Goal: Transaction & Acquisition: Book appointment/travel/reservation

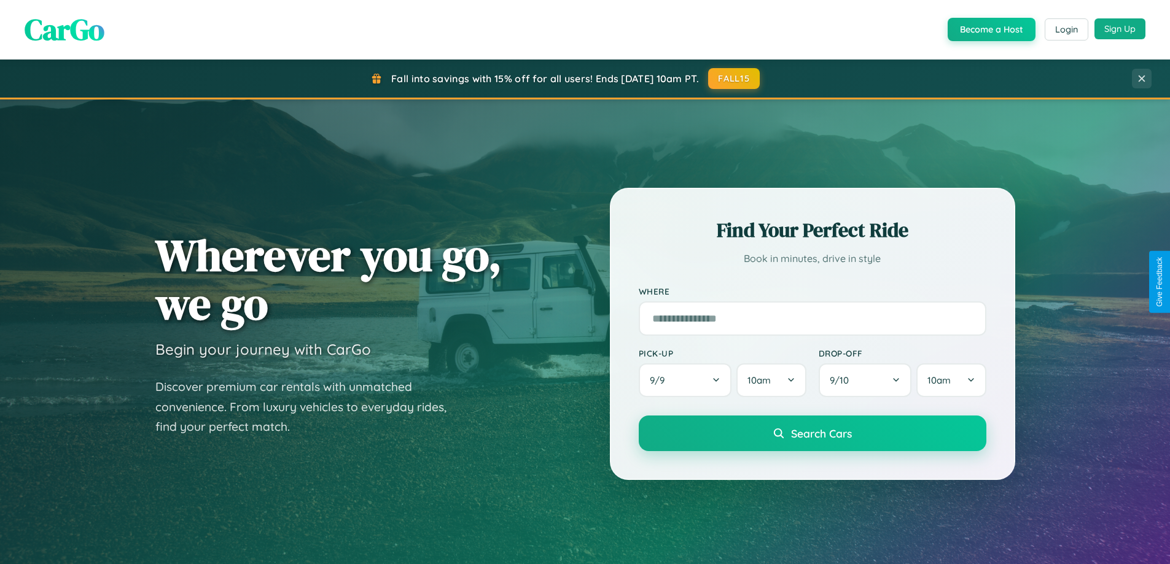
click at [1119, 29] on button "Sign Up" at bounding box center [1119, 28] width 51 height 21
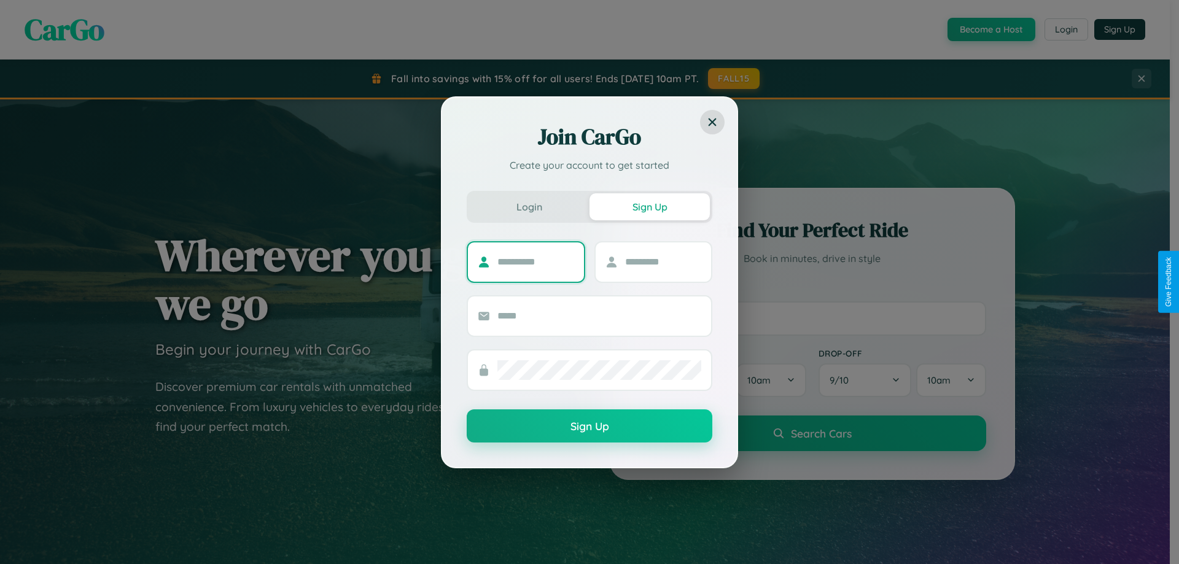
click at [535, 262] on input "text" at bounding box center [535, 262] width 77 height 20
type input "*****"
click at [663, 262] on input "text" at bounding box center [663, 262] width 77 height 20
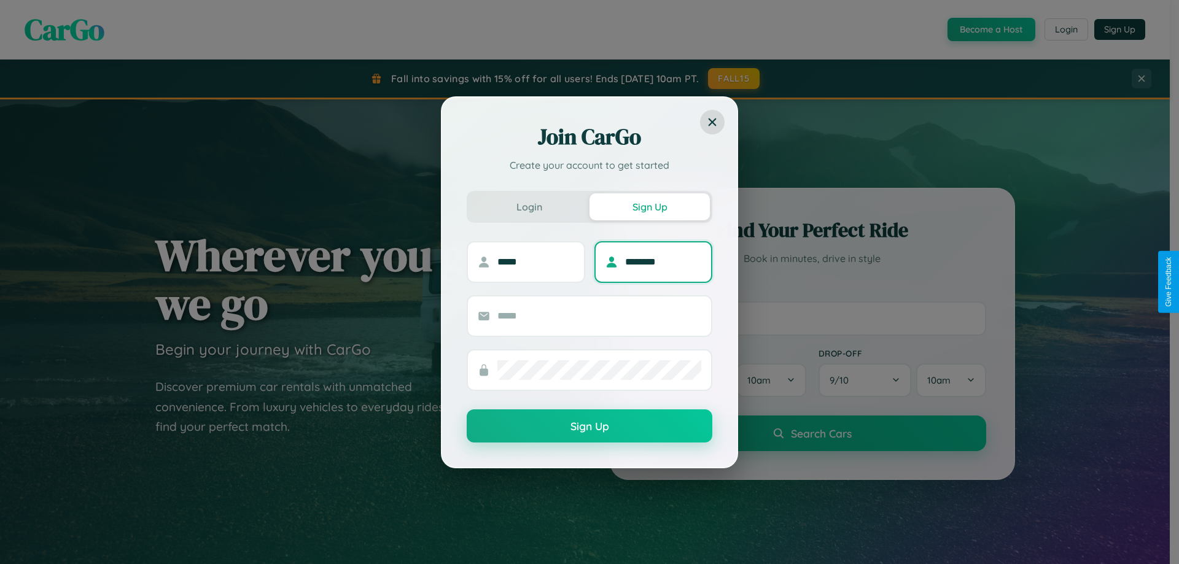
type input "********"
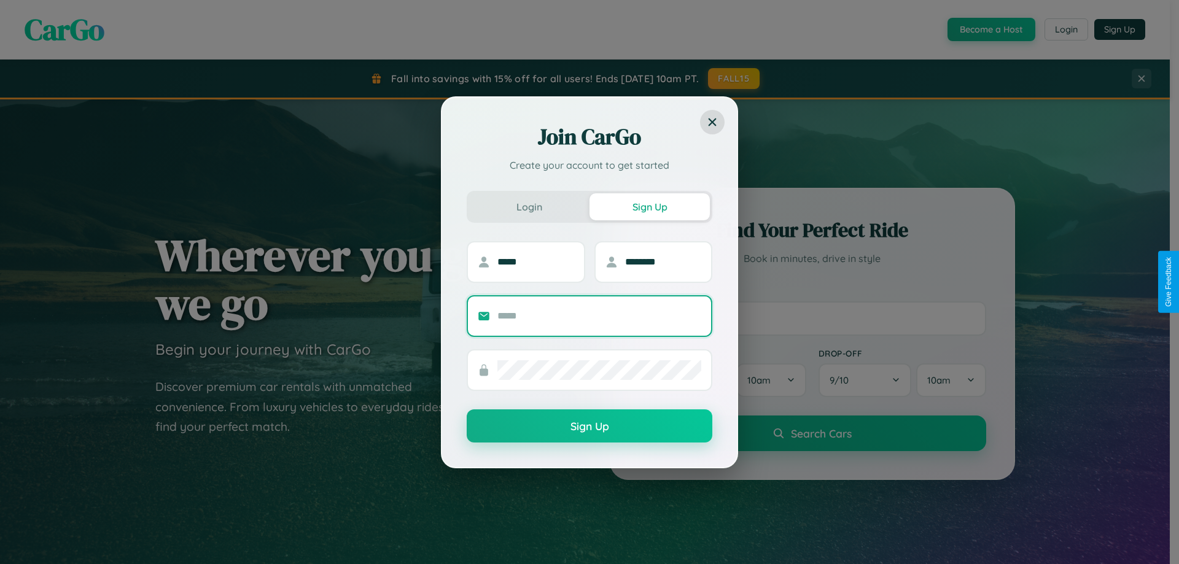
click at [599, 316] on input "text" at bounding box center [599, 316] width 204 height 20
type input "**********"
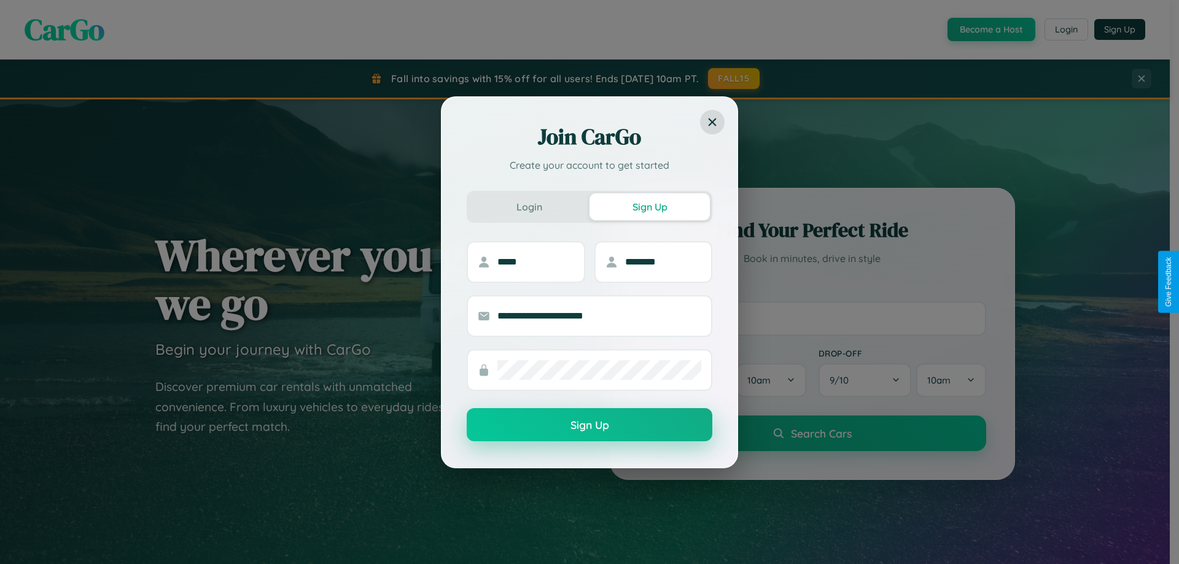
click at [589, 426] on button "Sign Up" at bounding box center [590, 424] width 246 height 33
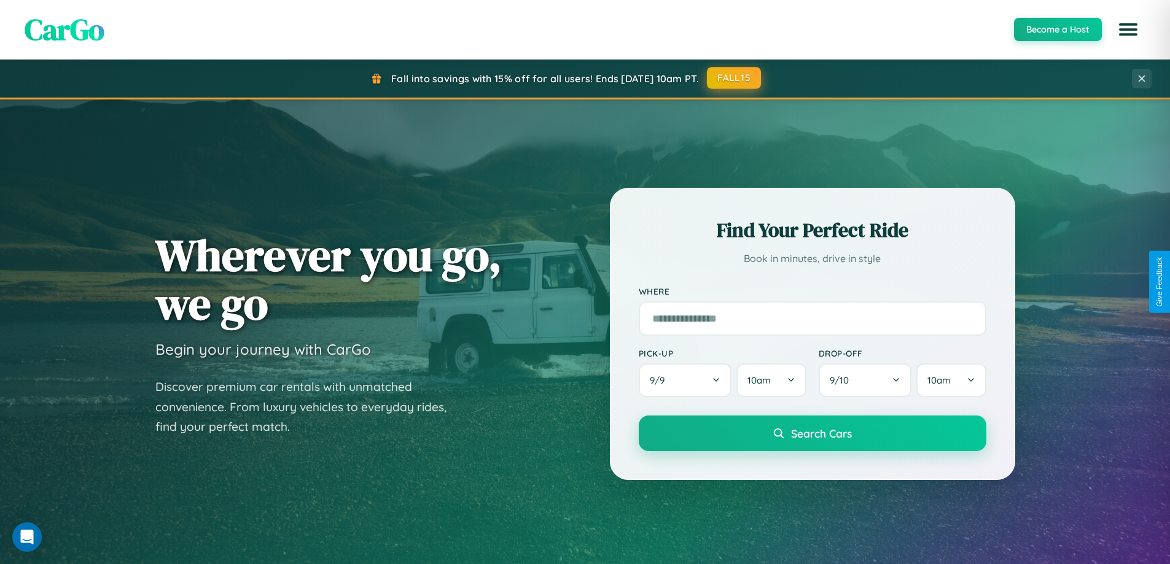
click at [734, 78] on button "FALL15" at bounding box center [734, 78] width 54 height 22
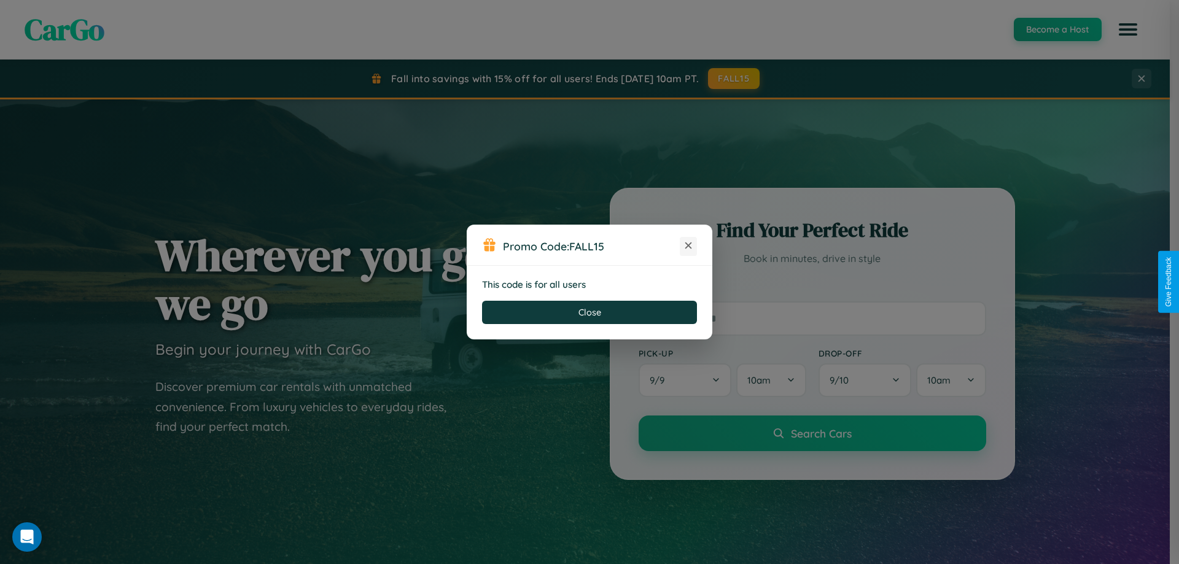
click at [688, 246] on icon at bounding box center [688, 245] width 12 height 12
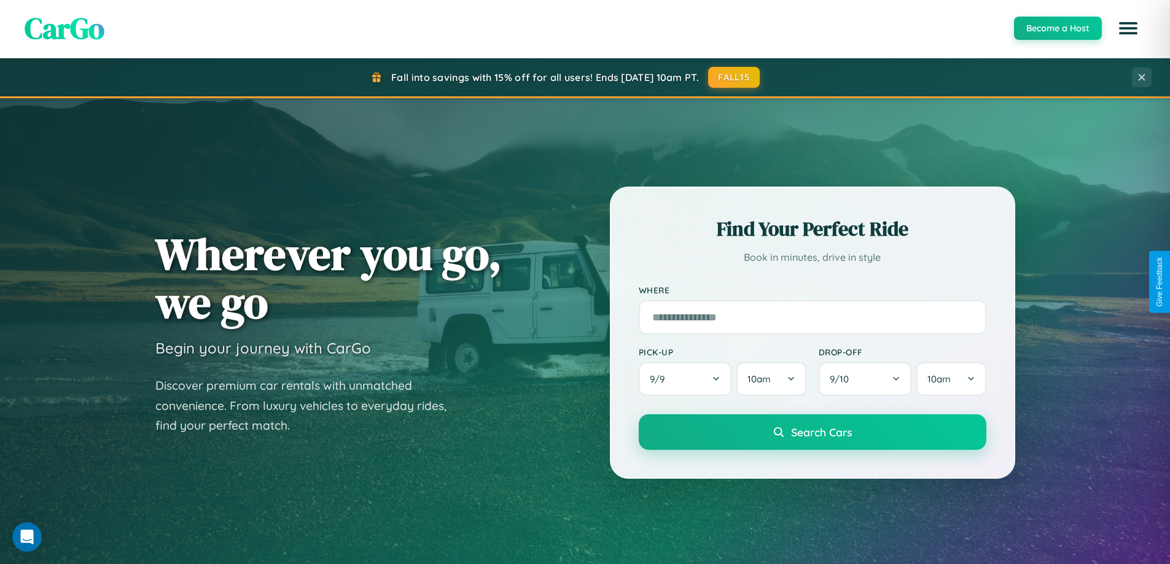
scroll to position [36, 0]
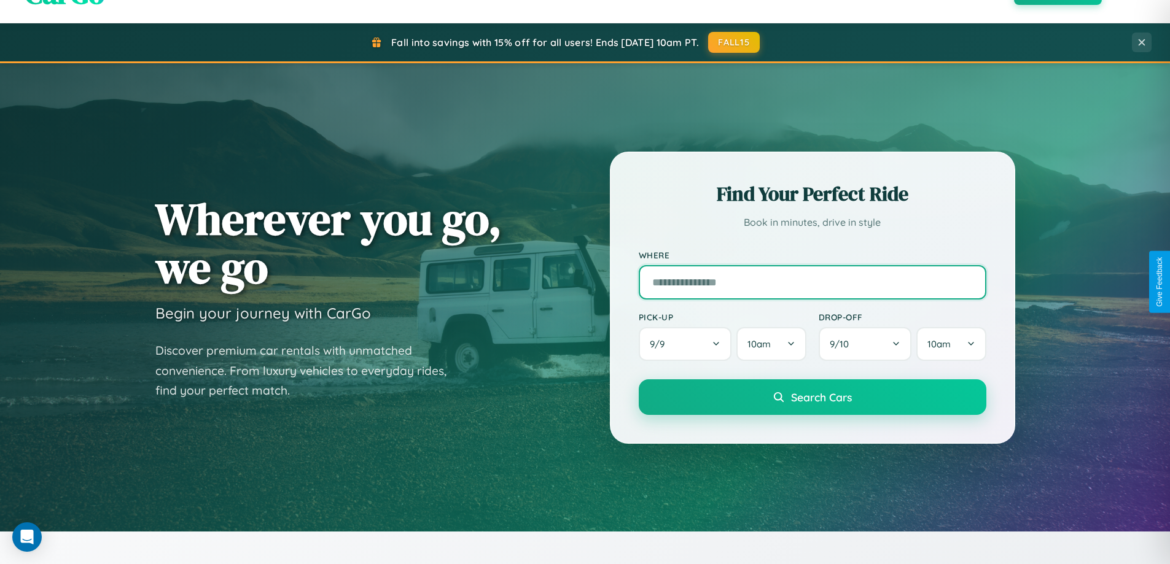
click at [812, 282] on input "text" at bounding box center [813, 282] width 348 height 34
type input "**********"
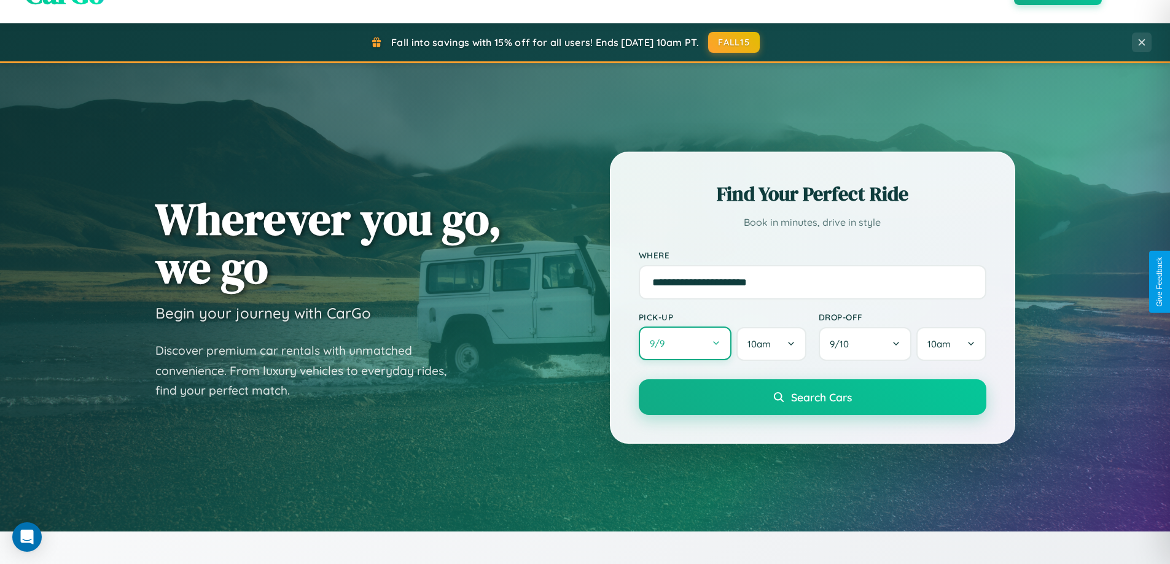
click at [685, 344] on button "9 / 9" at bounding box center [685, 344] width 93 height 34
select select "*"
select select "****"
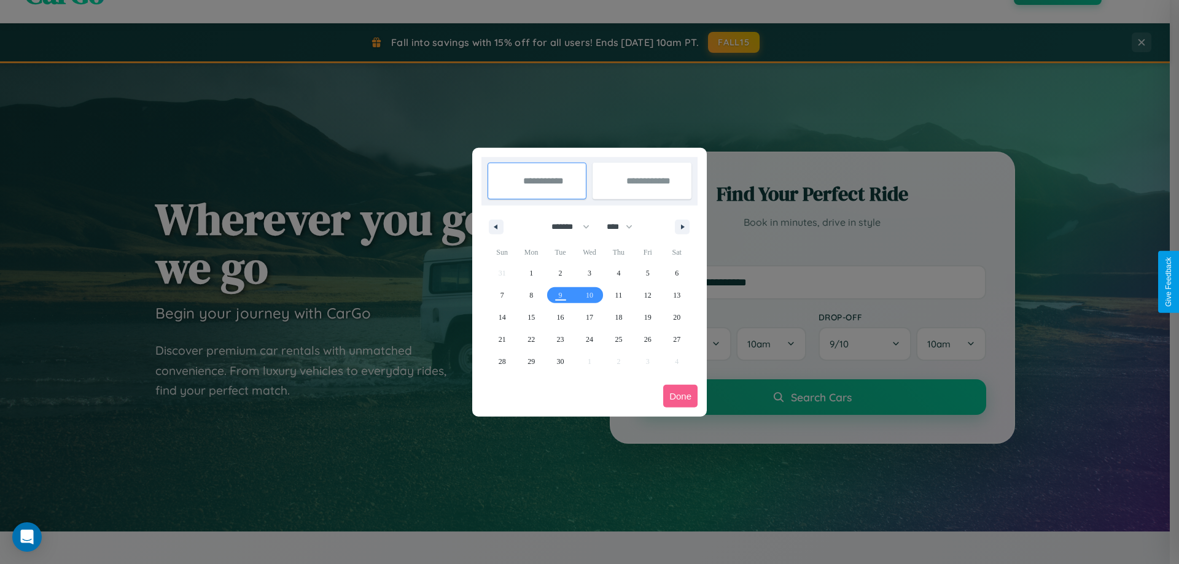
drag, startPoint x: 565, startPoint y: 227, endPoint x: 589, endPoint y: 246, distance: 31.5
click at [565, 227] on select "******* ******** ***** ***** *** **** **** ****** ********* ******* ******** **…" at bounding box center [568, 227] width 52 height 20
select select "*"
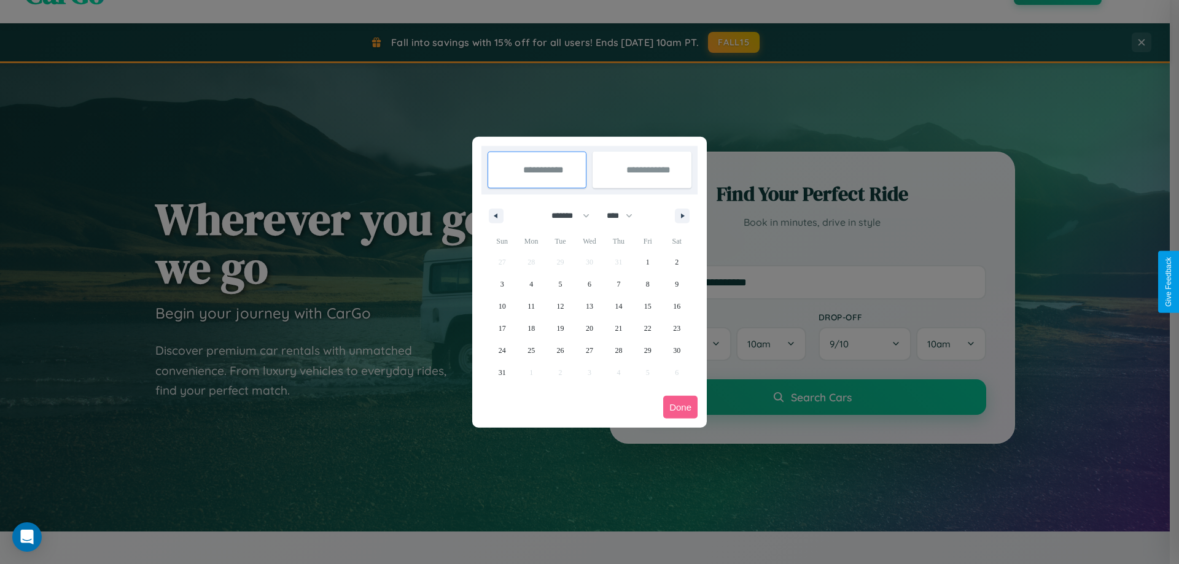
click at [625, 216] on select "**** **** **** **** **** **** **** **** **** **** **** **** **** **** **** ****…" at bounding box center [619, 216] width 37 height 20
select select "****"
click at [560, 328] on span "18" at bounding box center [560, 328] width 7 height 22
type input "**********"
click at [647, 350] on span "28" at bounding box center [647, 351] width 7 height 22
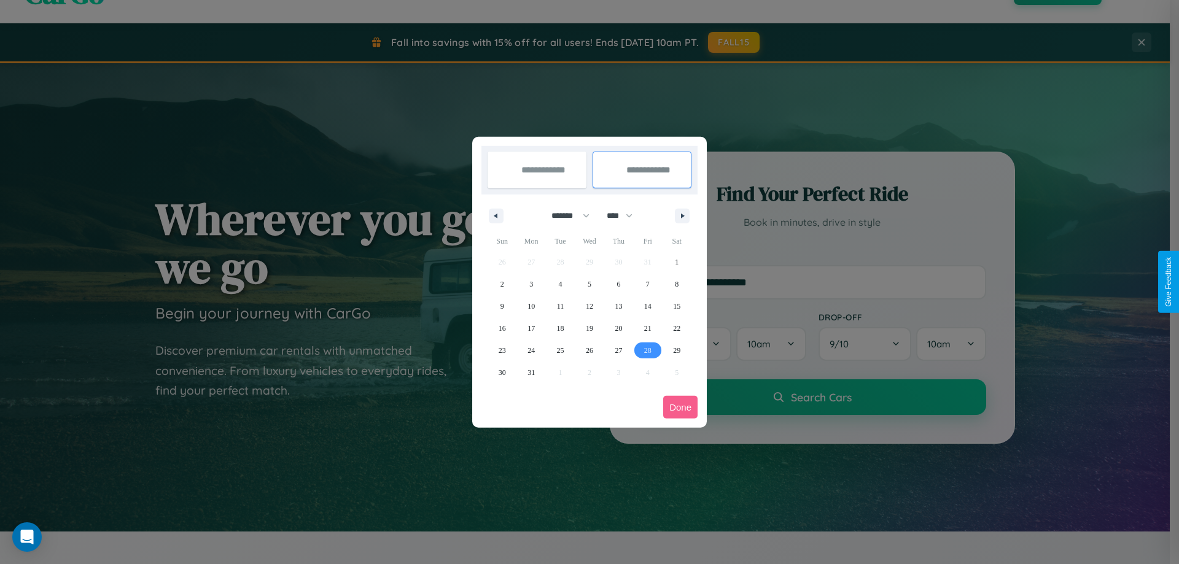
type input "**********"
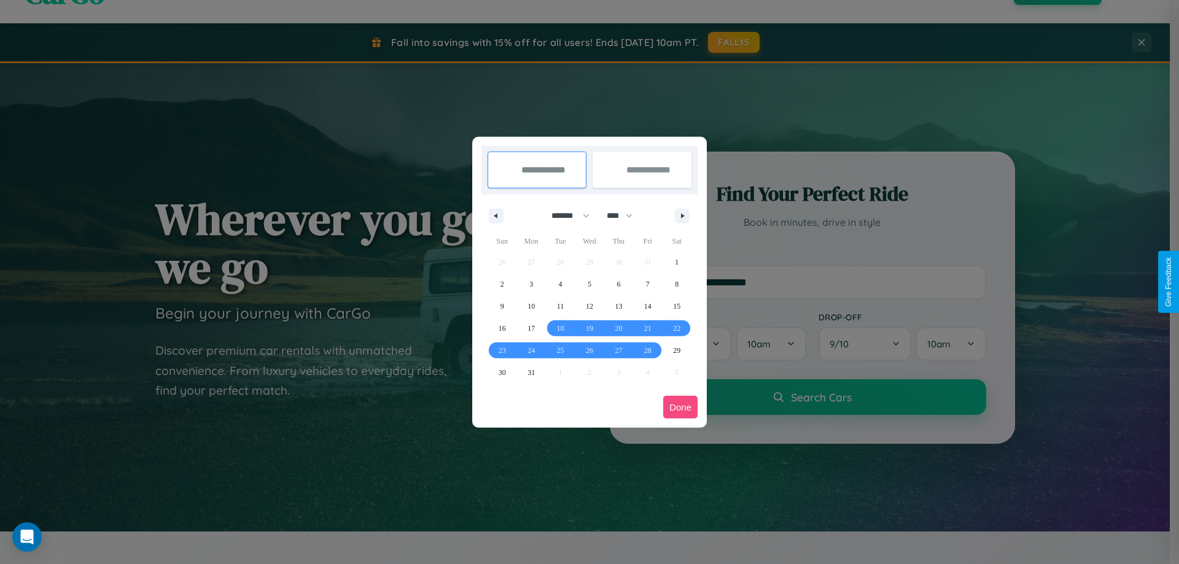
click at [680, 407] on button "Done" at bounding box center [680, 407] width 34 height 23
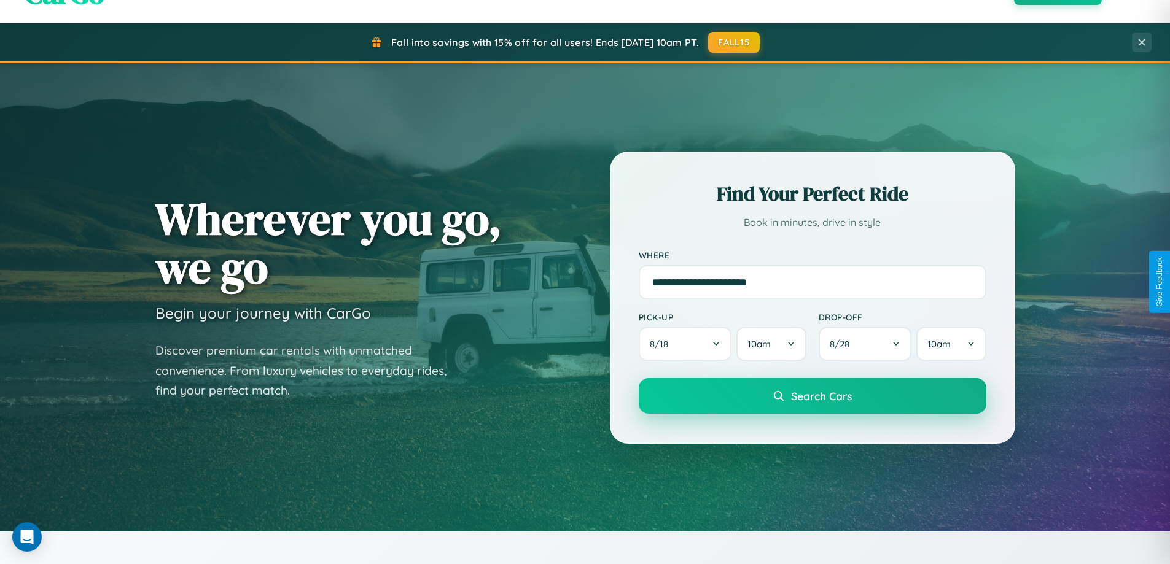
click at [812, 396] on span "Search Cars" at bounding box center [821, 396] width 61 height 14
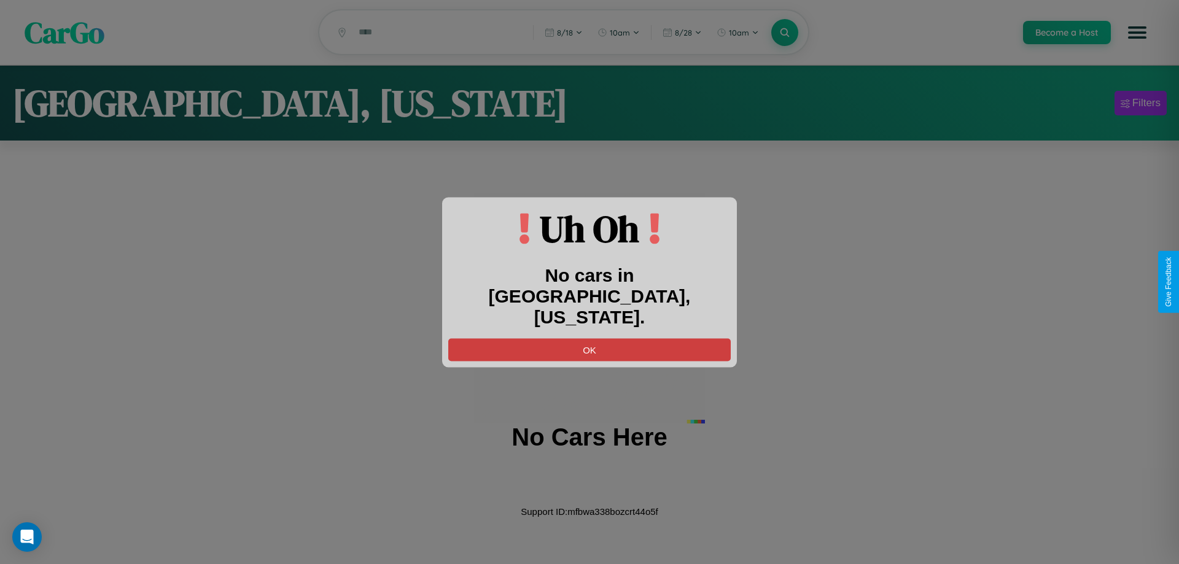
click at [589, 339] on button "OK" at bounding box center [589, 349] width 282 height 23
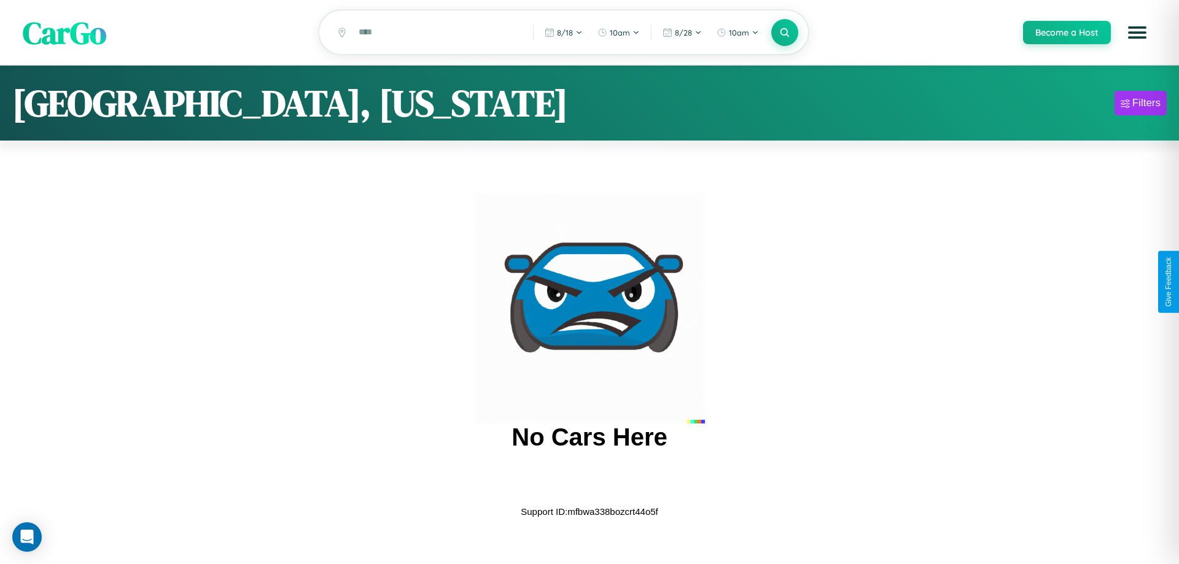
click at [64, 33] on span "CarGo" at bounding box center [65, 32] width 84 height 42
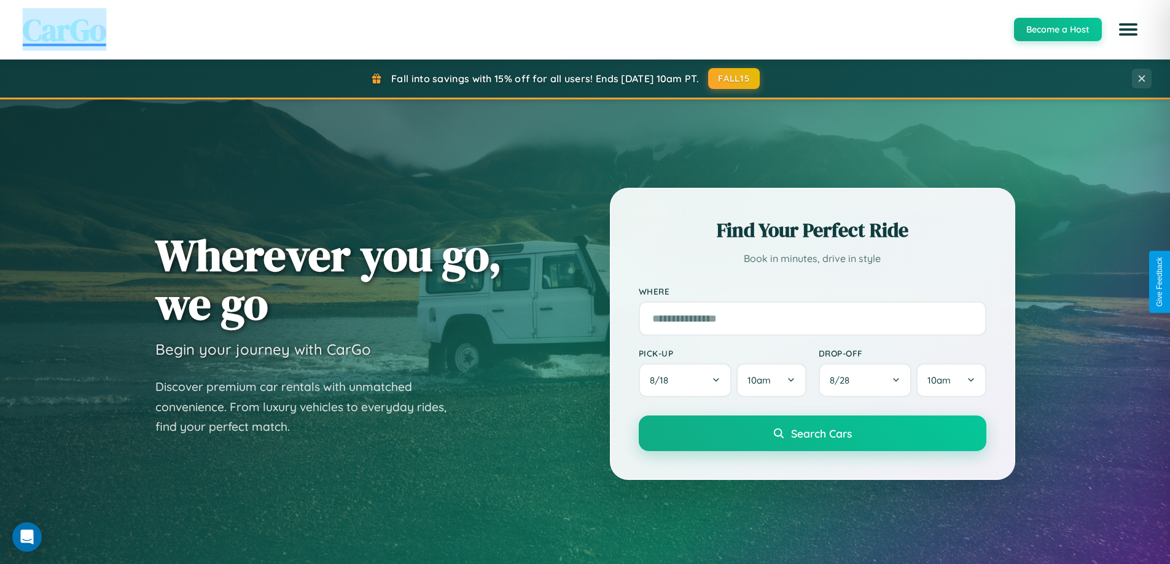
scroll to position [529, 0]
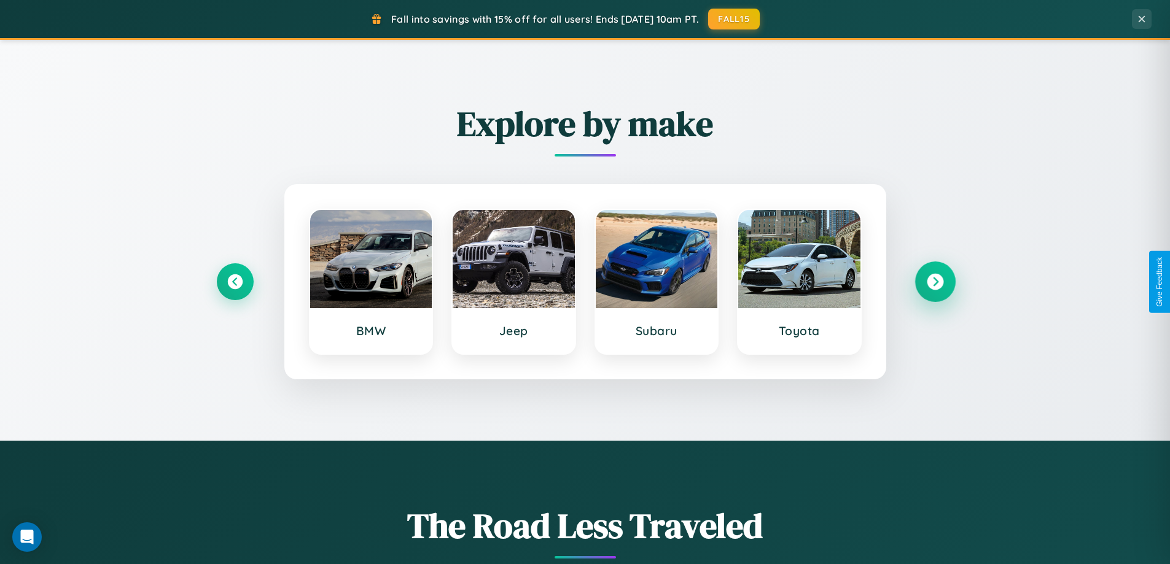
click at [935, 282] on icon at bounding box center [935, 282] width 17 height 17
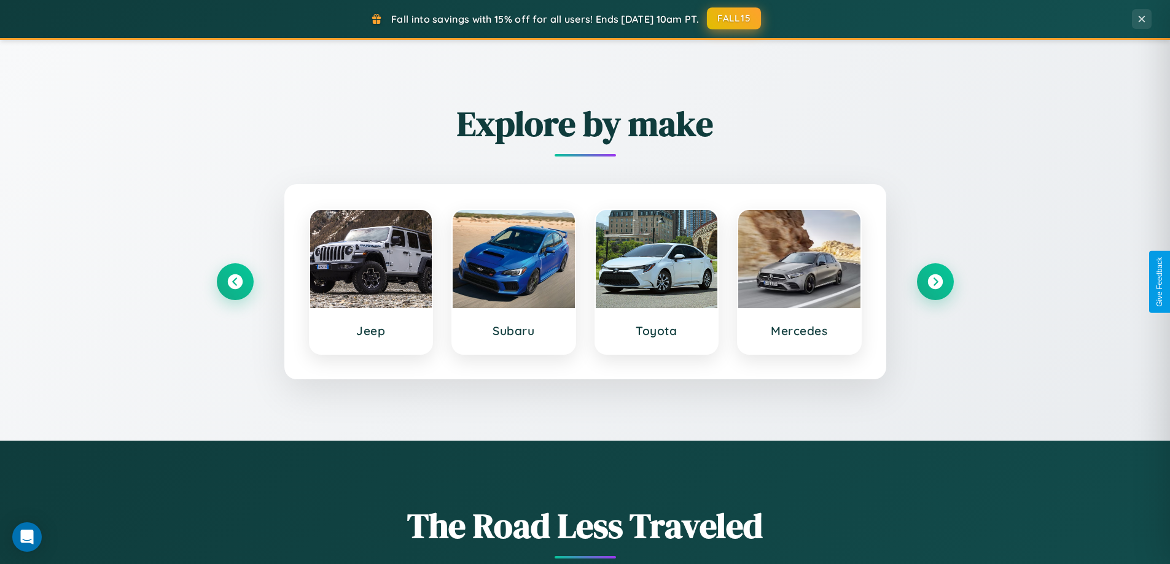
click at [734, 18] on button "FALL15" at bounding box center [734, 18] width 54 height 22
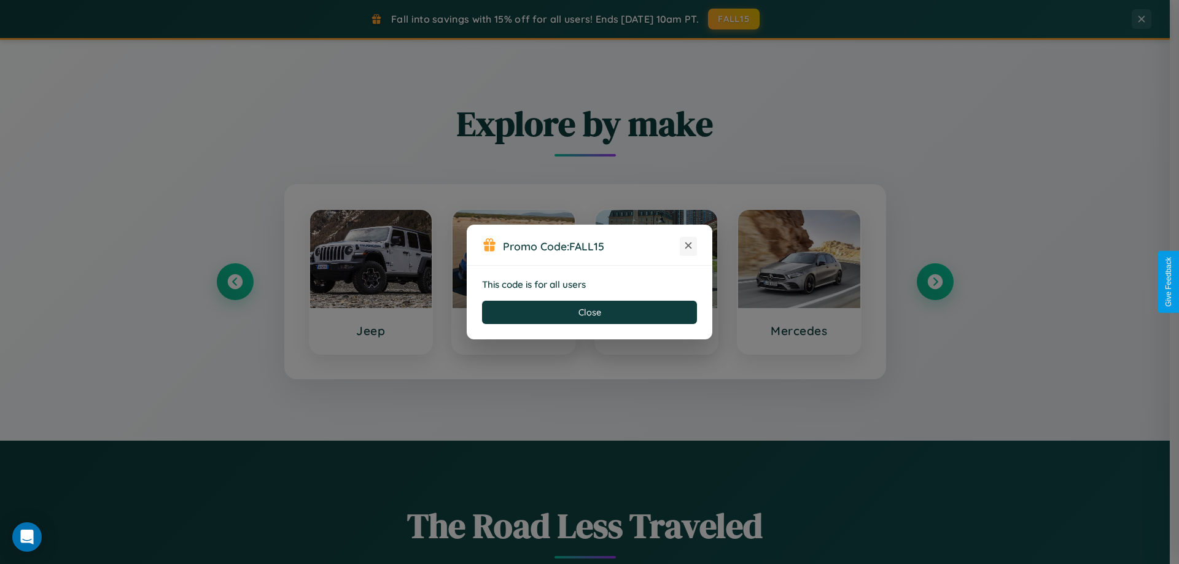
click at [688, 246] on icon at bounding box center [688, 245] width 12 height 12
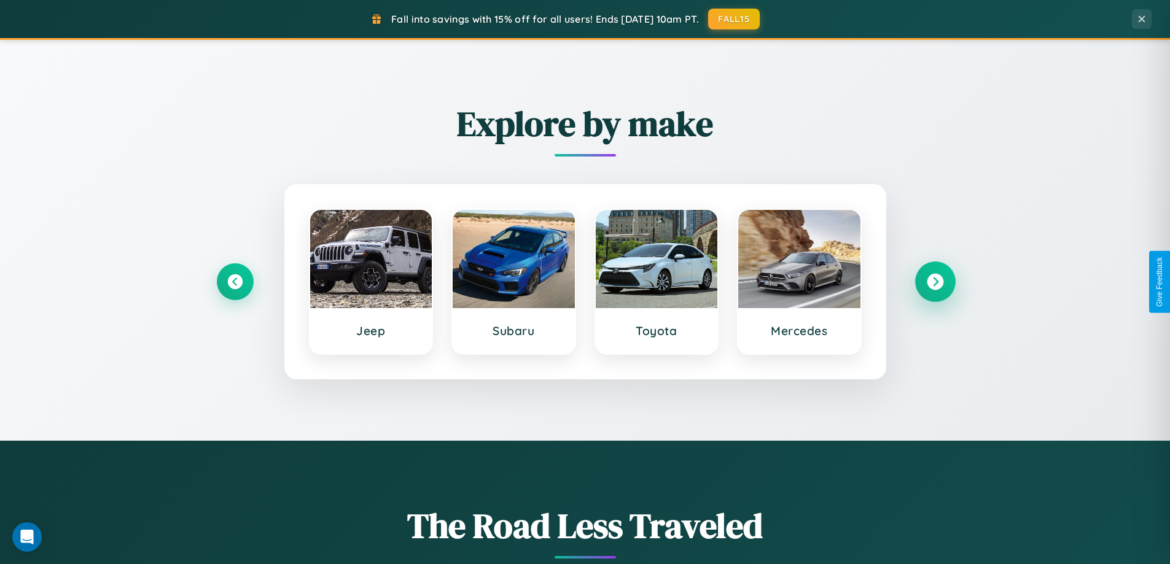
click at [935, 282] on icon at bounding box center [935, 282] width 17 height 17
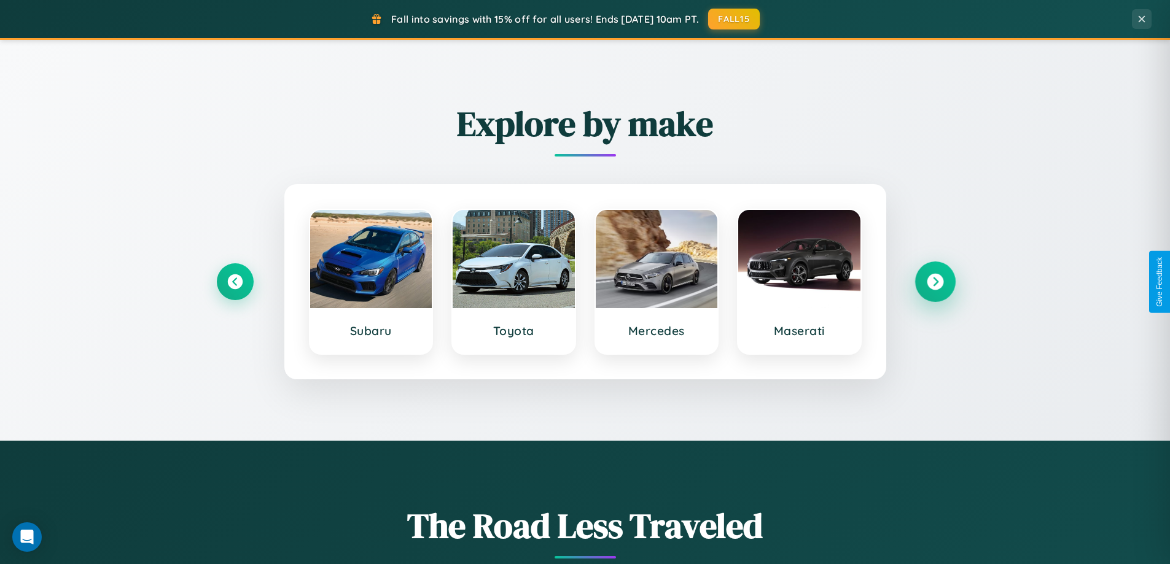
click at [935, 282] on icon at bounding box center [935, 282] width 17 height 17
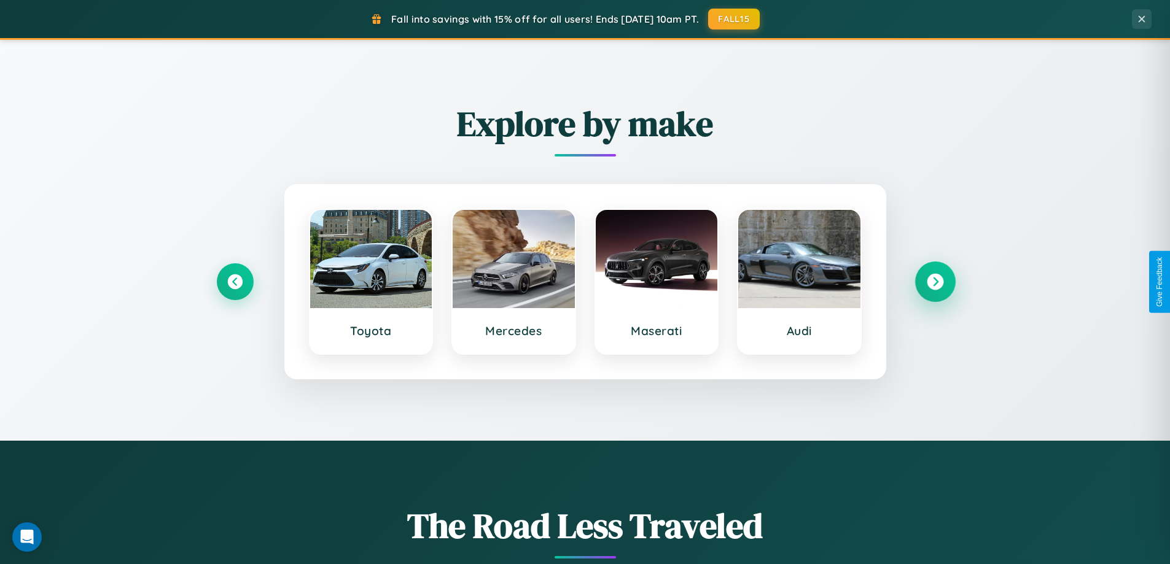
click at [935, 282] on icon at bounding box center [935, 282] width 17 height 17
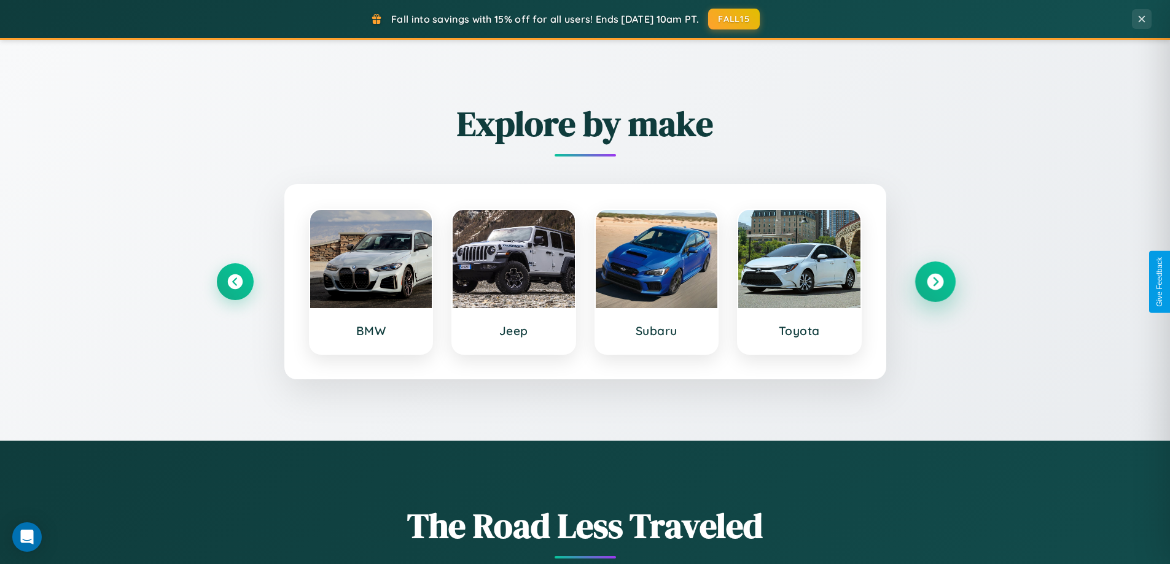
click at [935, 282] on icon at bounding box center [935, 282] width 17 height 17
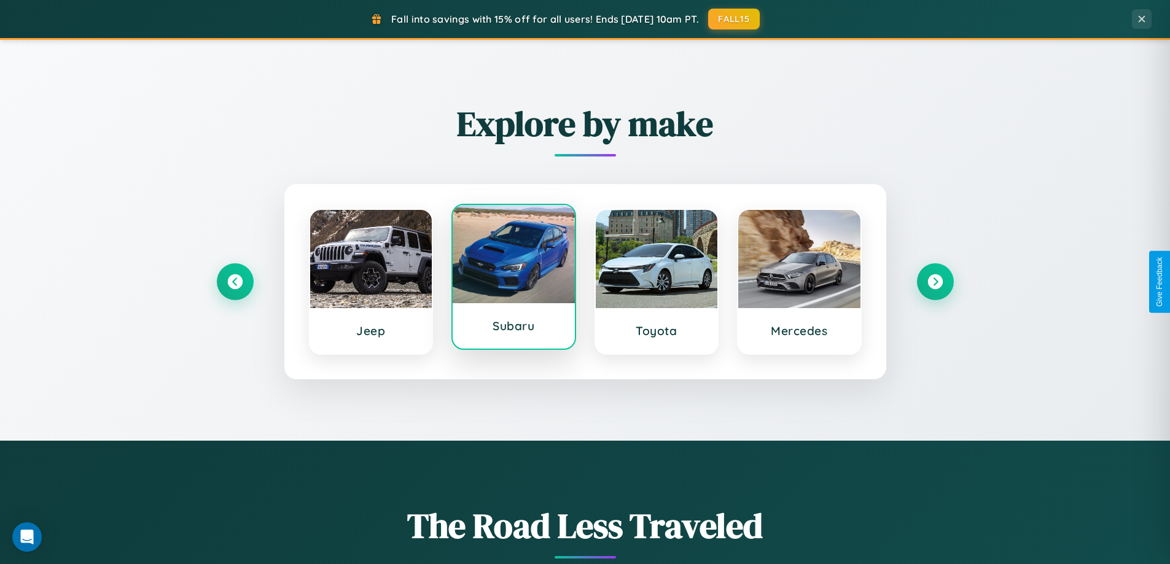
click at [513, 282] on div at bounding box center [514, 254] width 122 height 98
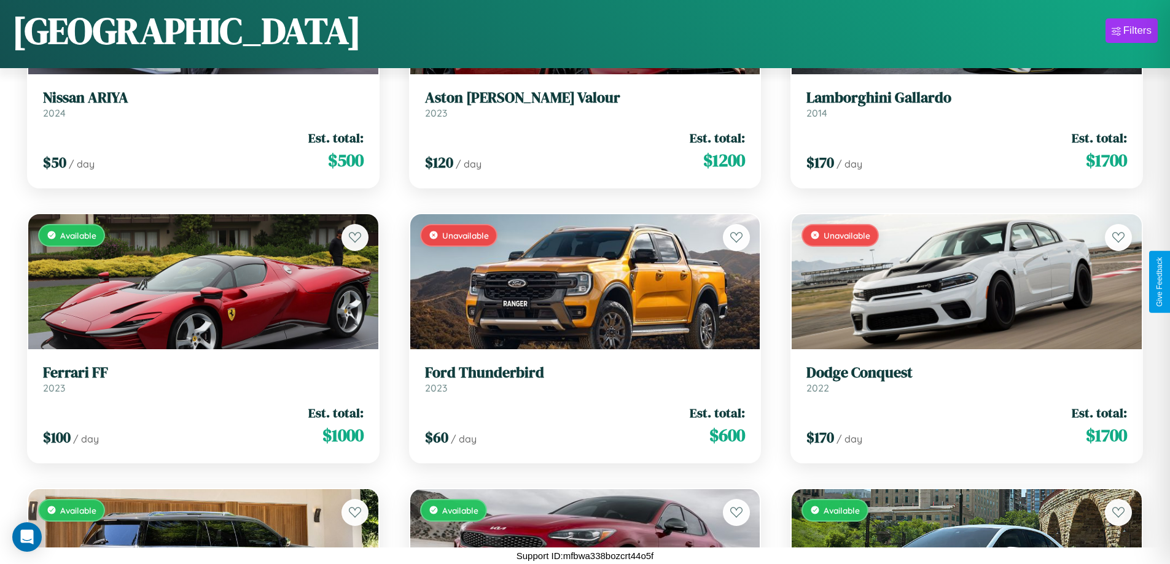
scroll to position [6222, 0]
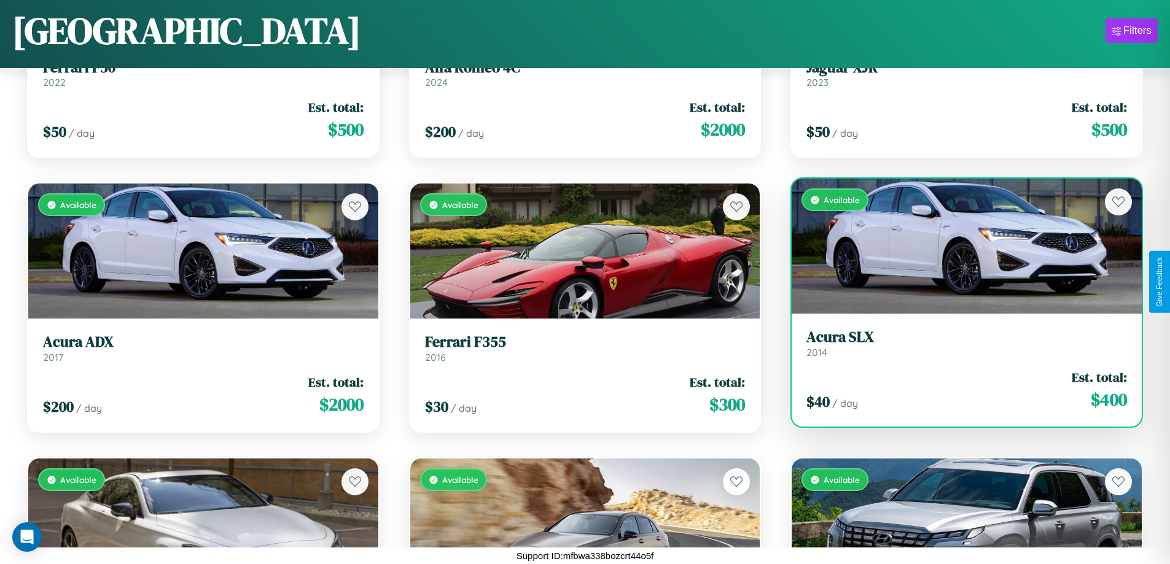
click at [958, 346] on link "Acura SLX 2014" at bounding box center [966, 343] width 321 height 30
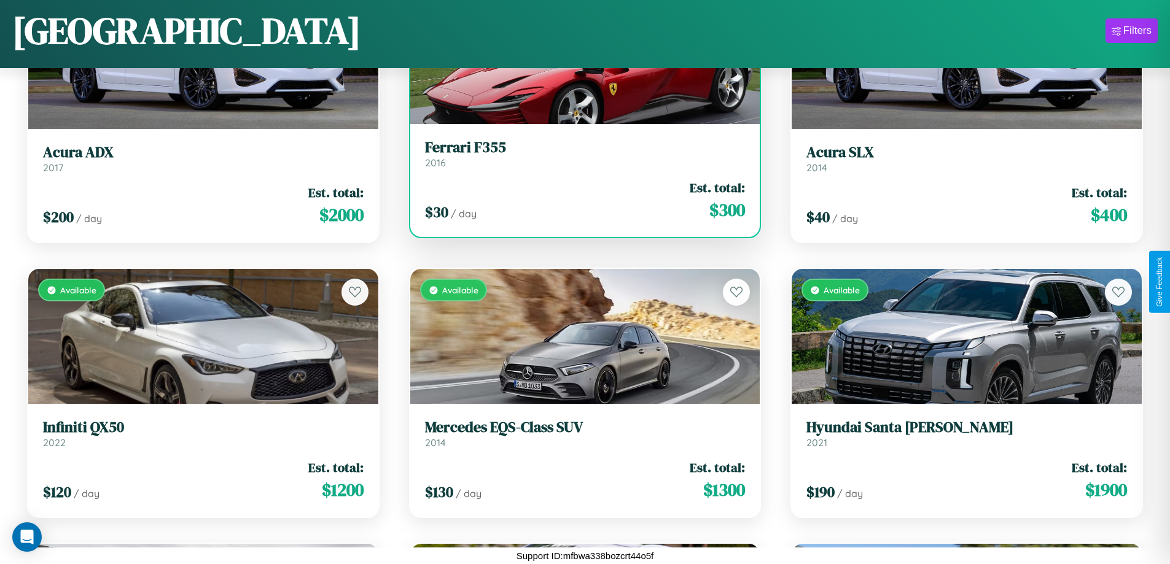
scroll to position [6496, 0]
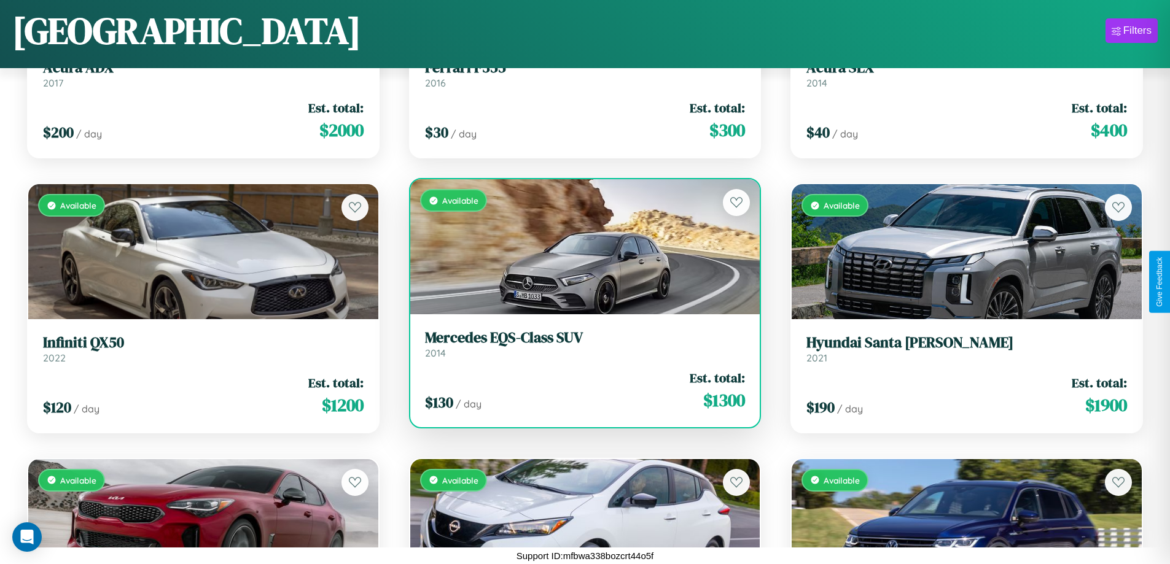
click at [580, 344] on h3 "Mercedes EQS-Class SUV" at bounding box center [585, 338] width 321 height 18
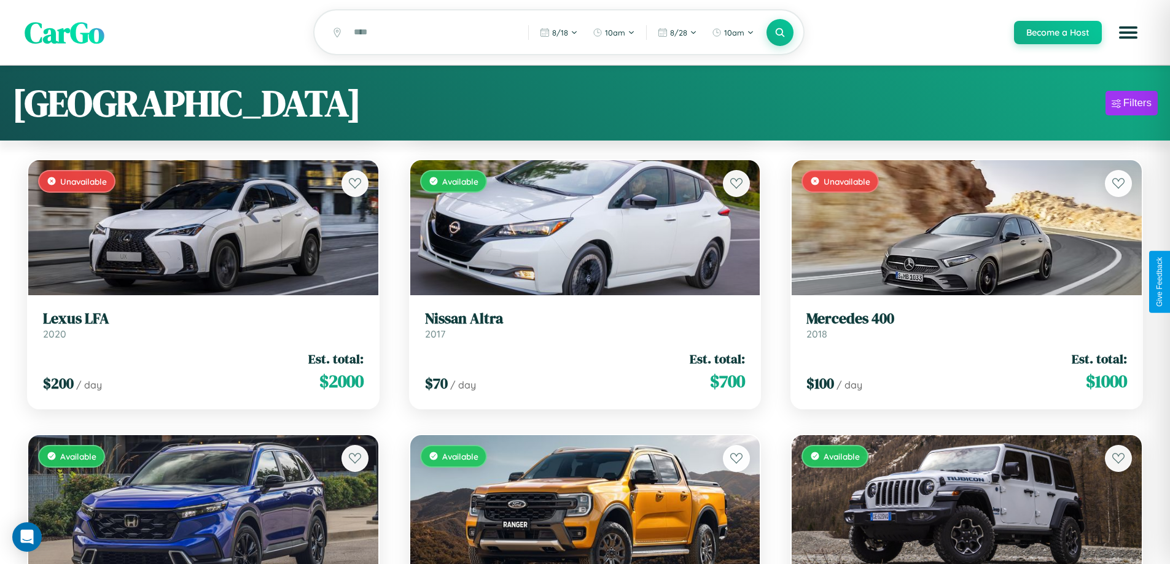
scroll to position [0, 0]
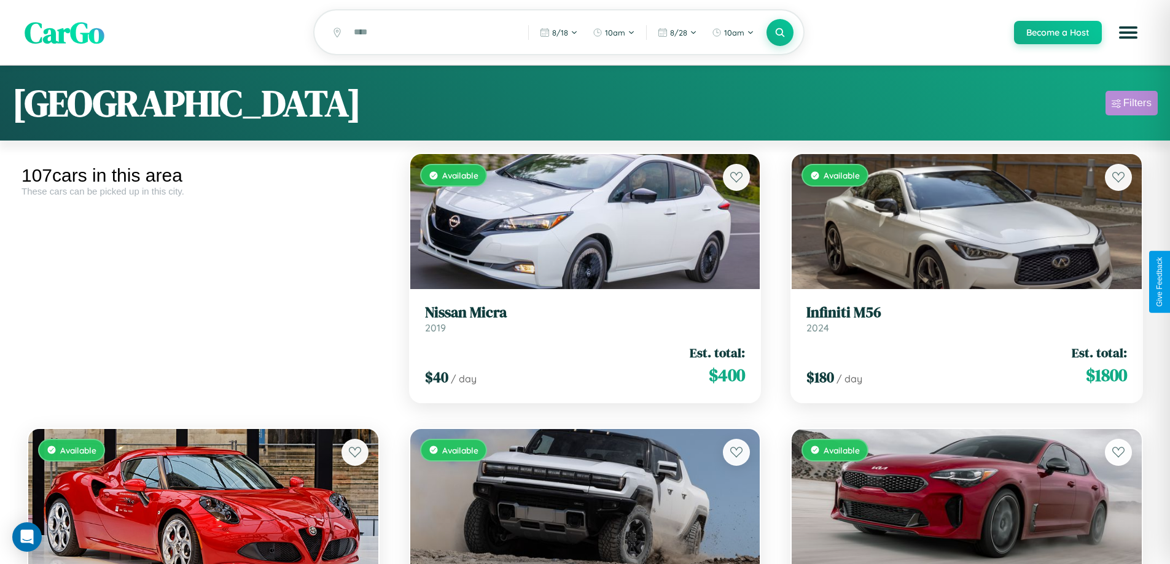
click at [1131, 105] on div "Filters" at bounding box center [1137, 103] width 28 height 12
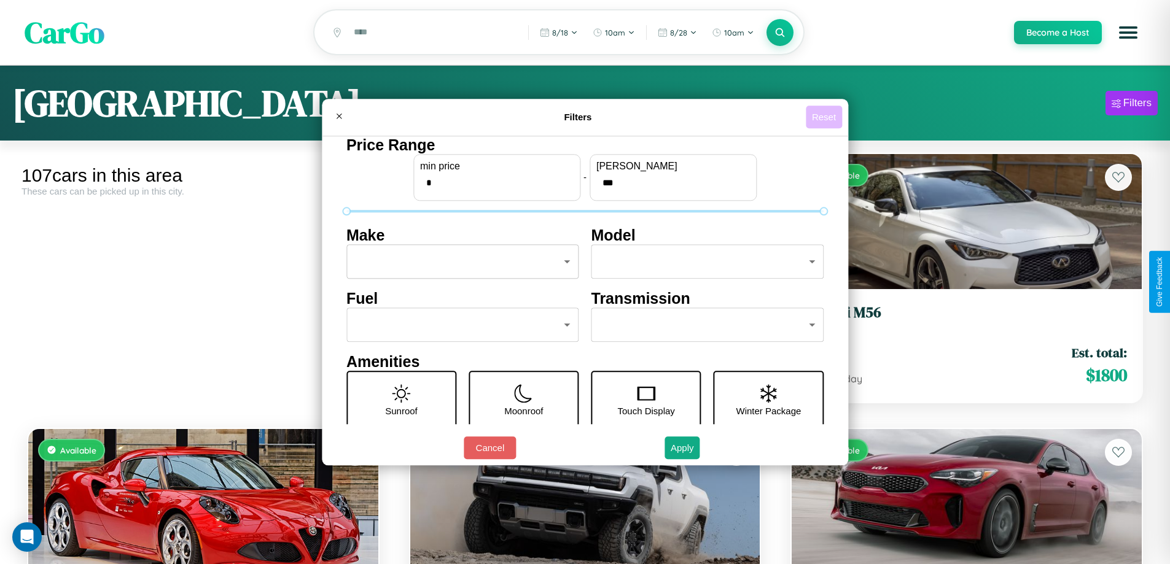
click at [825, 117] on button "Reset" at bounding box center [824, 117] width 36 height 23
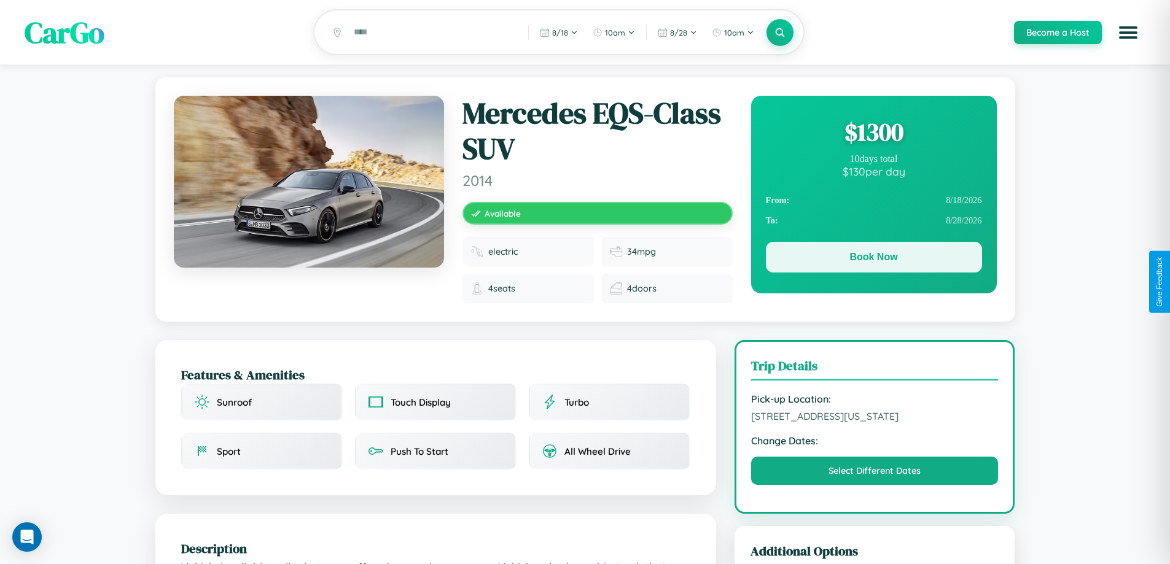
click at [873, 259] on button "Book Now" at bounding box center [874, 257] width 216 height 31
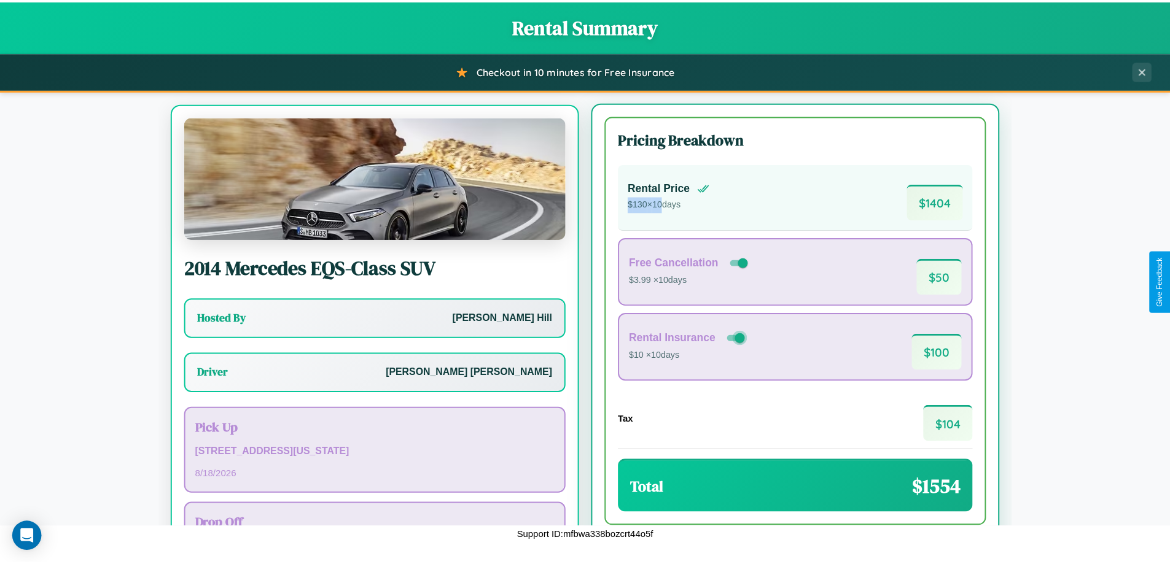
scroll to position [57, 0]
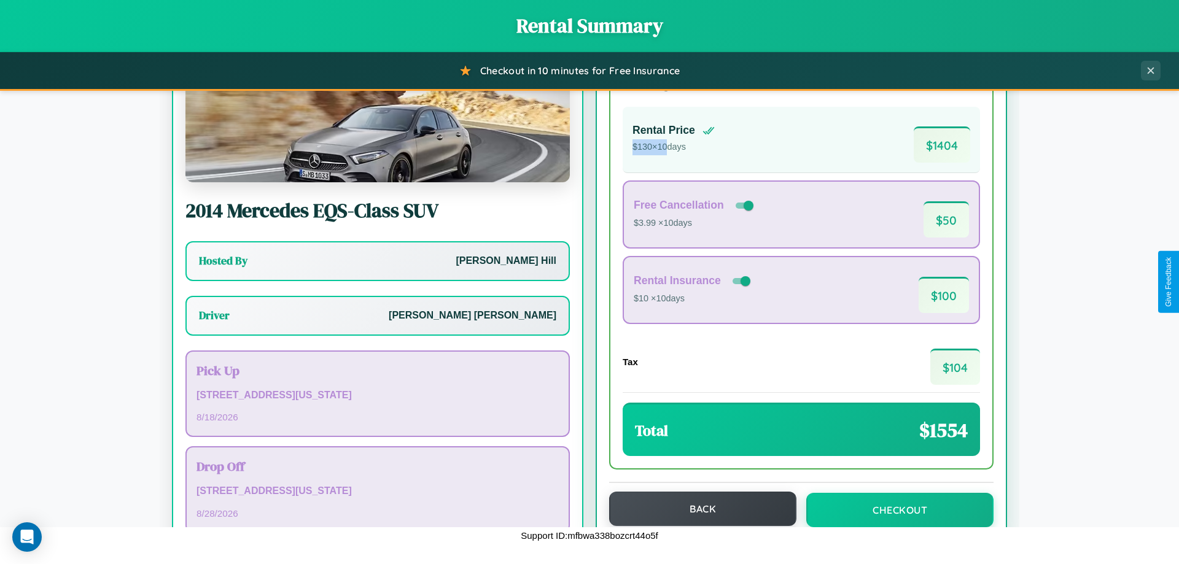
click at [697, 509] on button "Back" at bounding box center [702, 509] width 187 height 34
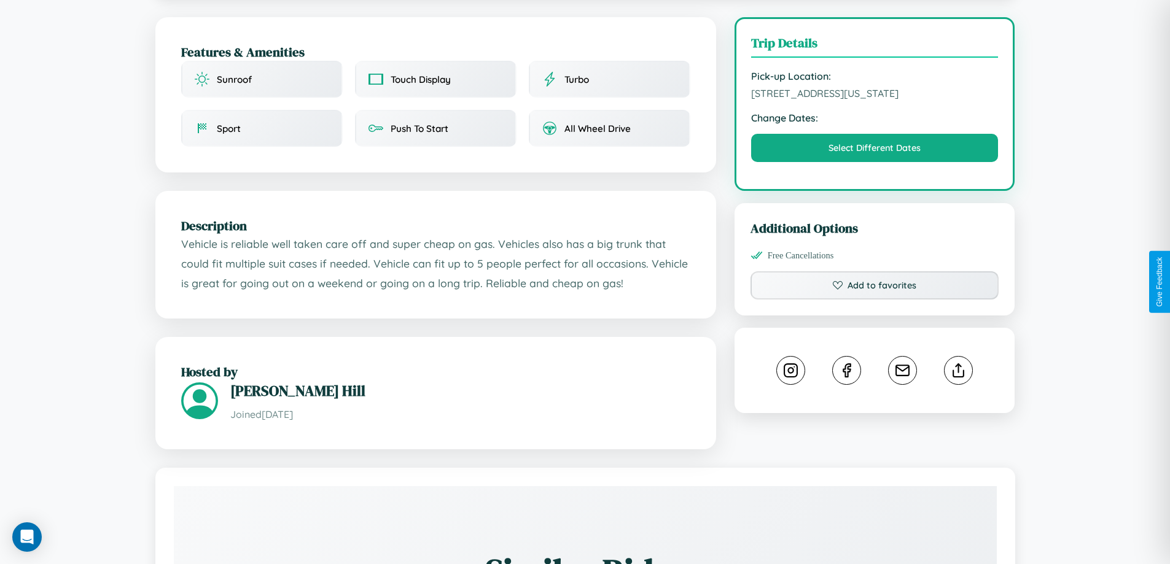
scroll to position [328, 0]
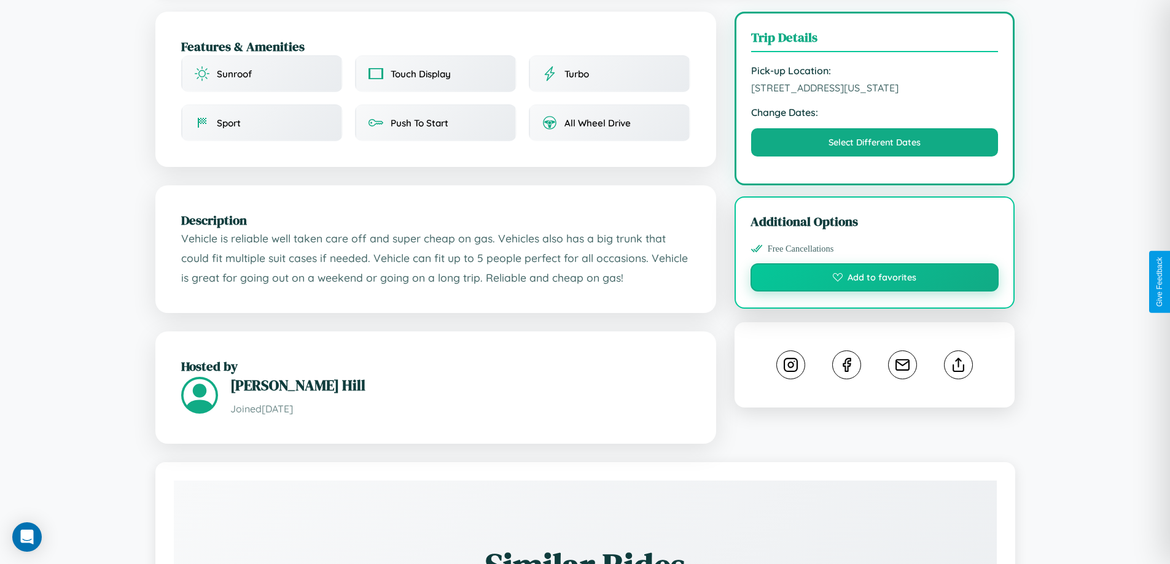
click at [874, 280] on button "Add to favorites" at bounding box center [874, 277] width 249 height 28
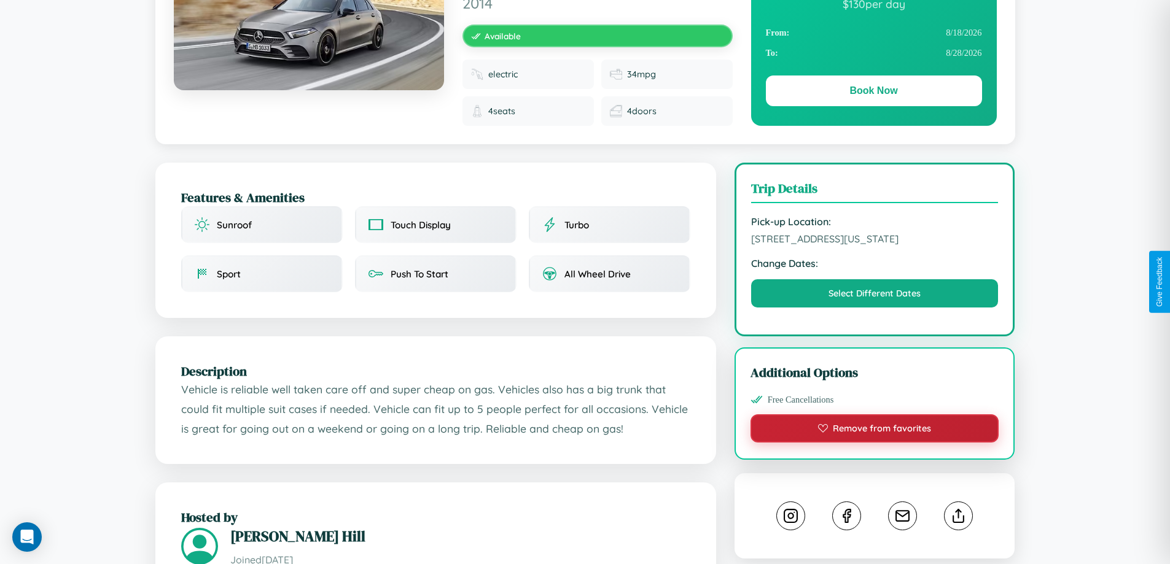
scroll to position [136, 0]
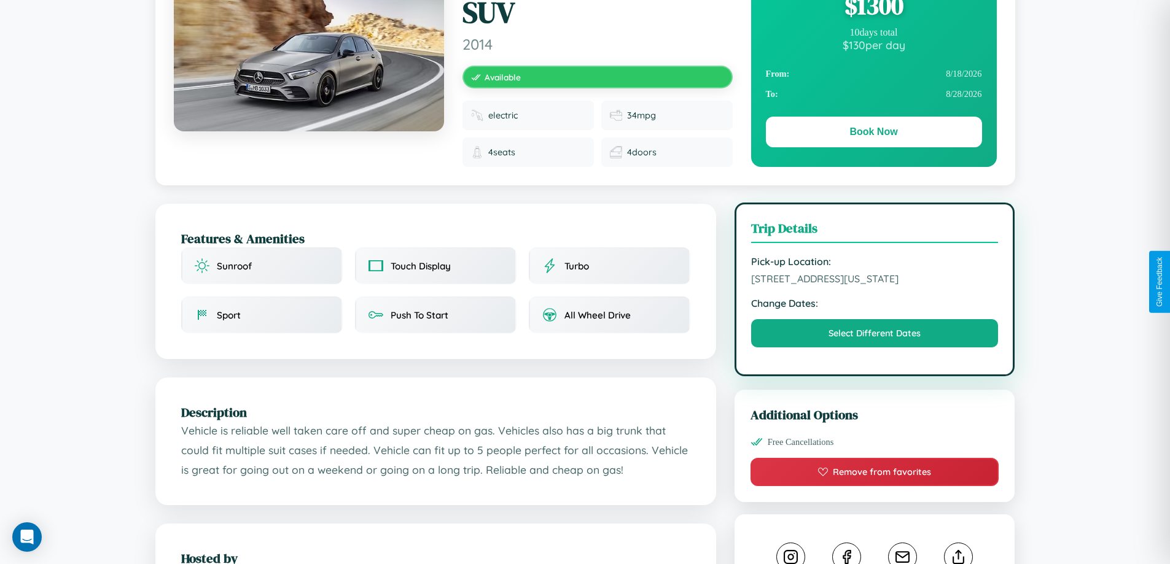
click at [874, 281] on span "5299 Park Avenue Dallas Texas 69987 United States" at bounding box center [874, 279] width 247 height 12
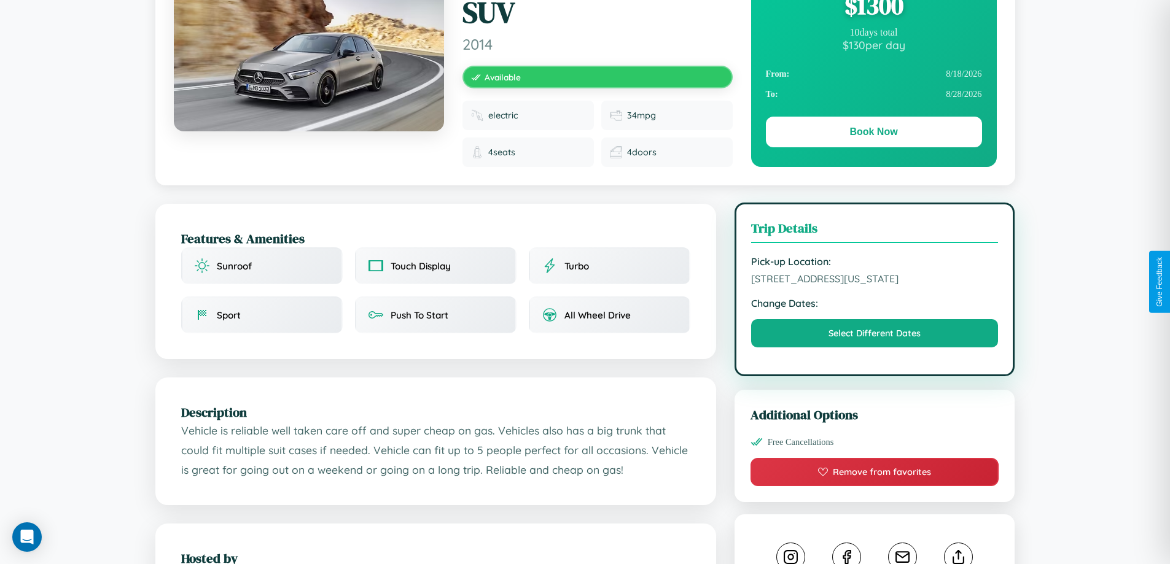
click at [874, 281] on span "5299 Park Avenue Dallas Texas 69987 United States" at bounding box center [874, 279] width 247 height 12
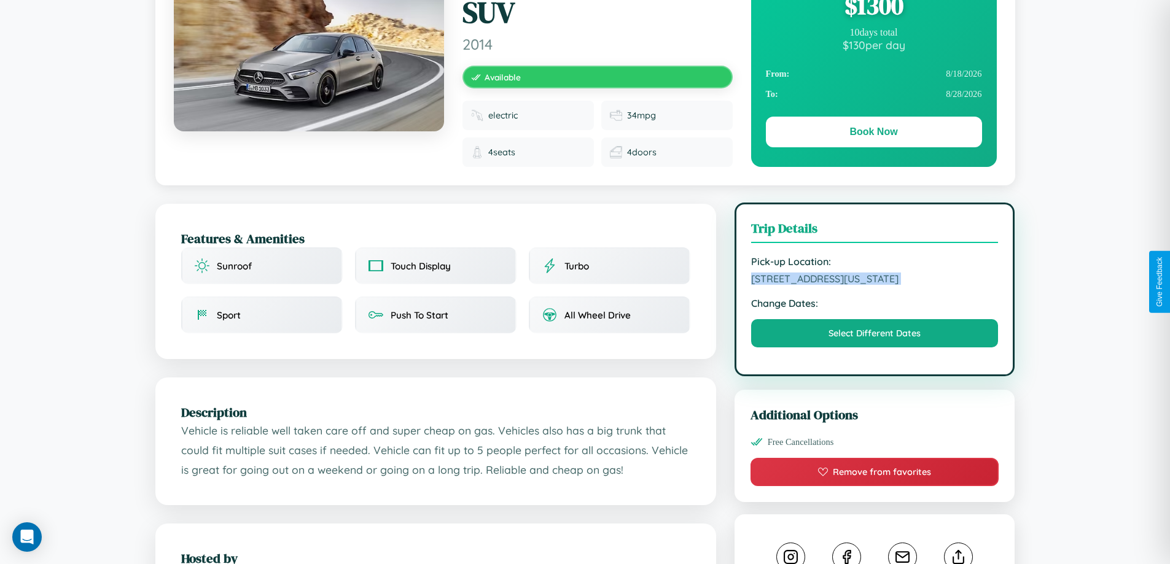
click at [874, 281] on span "5299 Park Avenue Dallas Texas 69987 United States" at bounding box center [874, 279] width 247 height 12
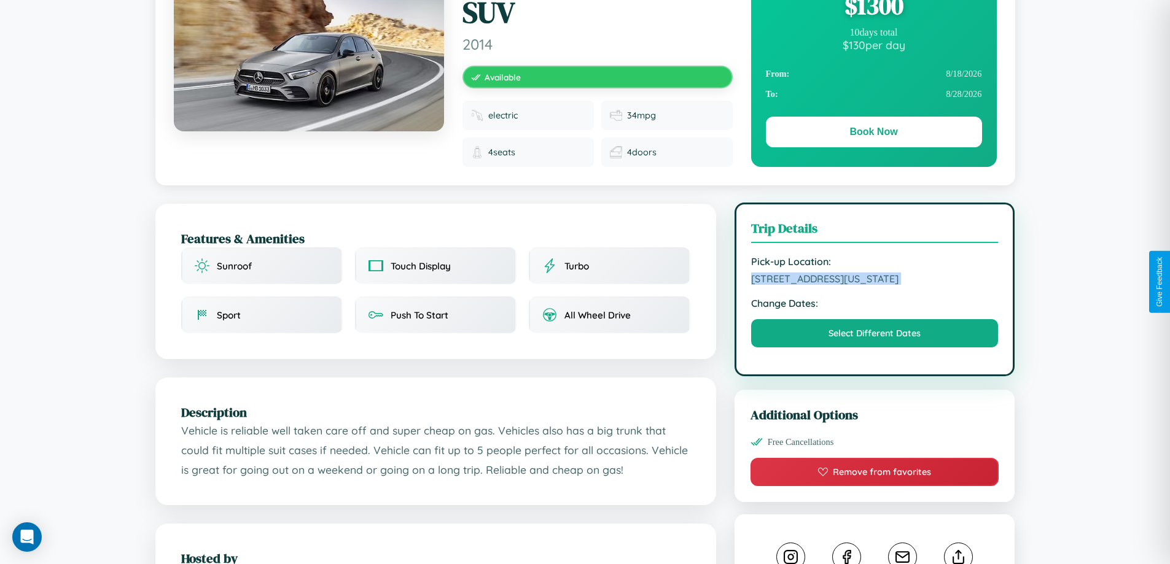
click at [874, 281] on span "5299 Park Avenue Dallas Texas 69987 United States" at bounding box center [874, 279] width 247 height 12
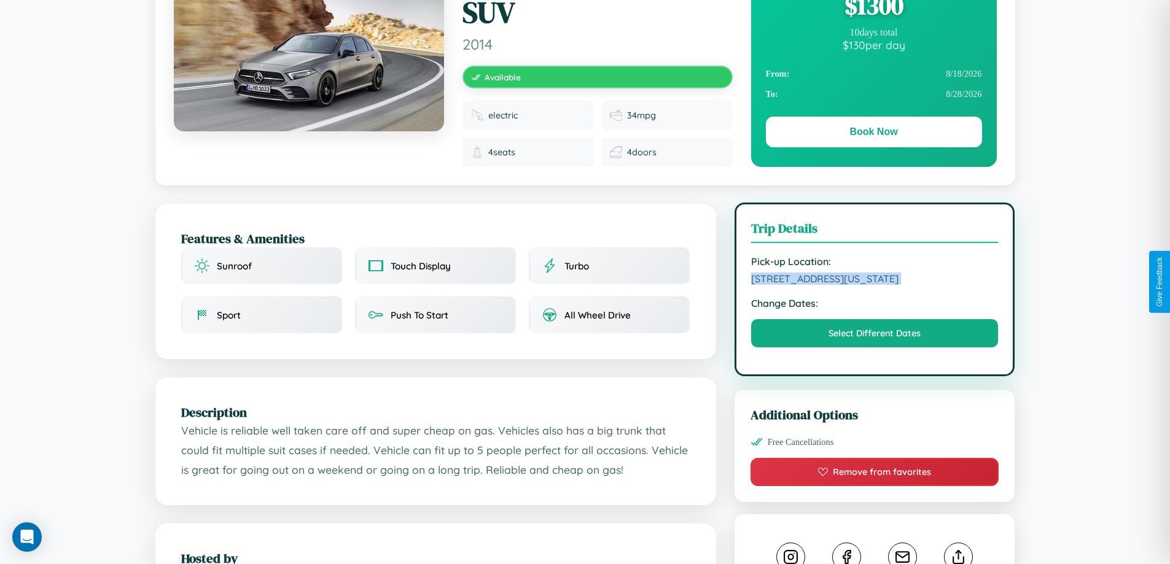
click at [874, 281] on span "5299 Park Avenue Dallas Texas 69987 United States" at bounding box center [874, 279] width 247 height 12
